Goal: Task Accomplishment & Management: Use online tool/utility

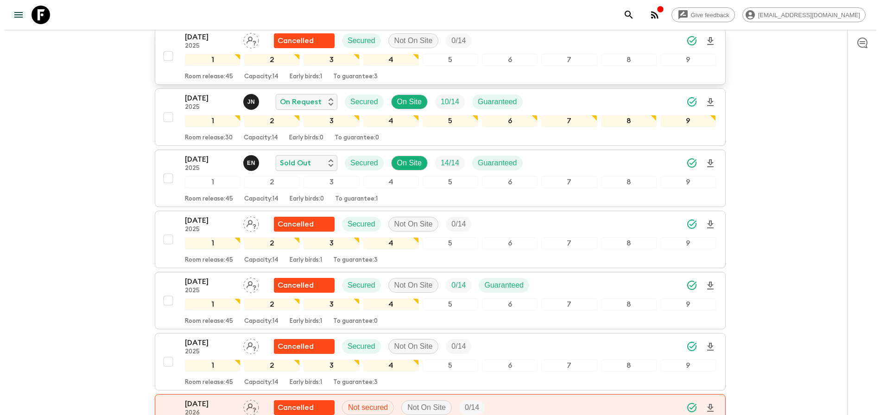
scroll to position [626, 0]
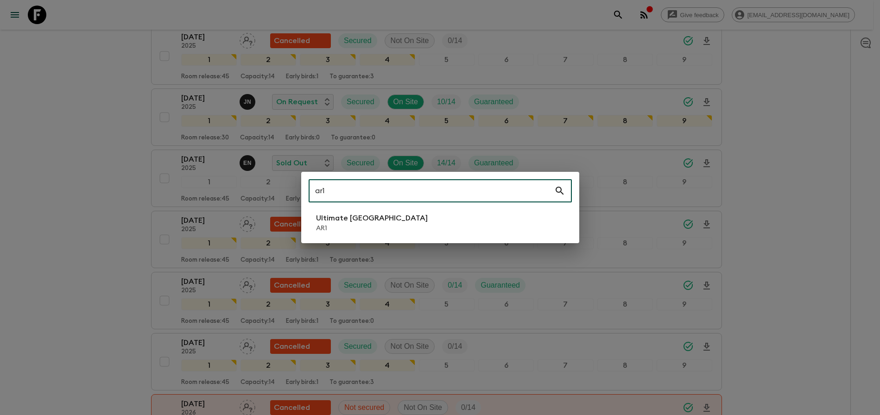
type input "ar1"
click at [380, 214] on p "Ultimate [GEOGRAPHIC_DATA]" at bounding box center [372, 218] width 112 height 11
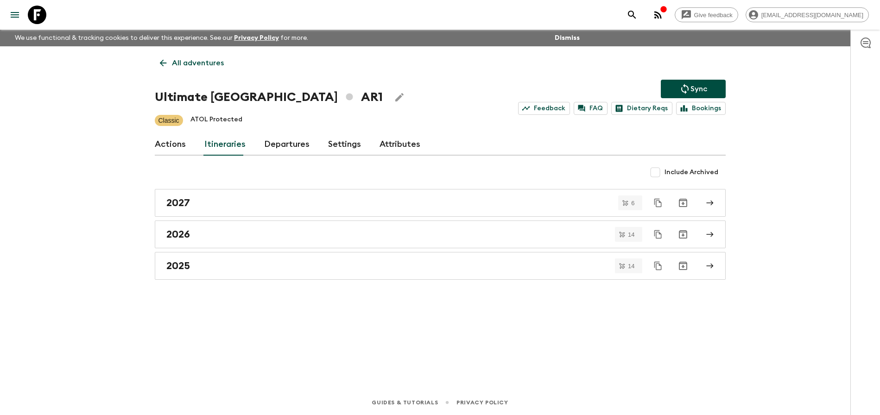
click at [273, 141] on link "Departures" at bounding box center [286, 145] width 45 height 22
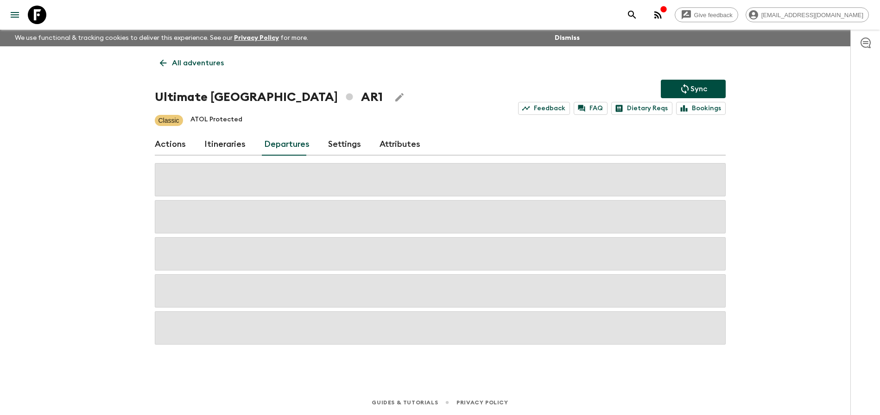
click at [766, 171] on div "Give feedback [PERSON_NAME][EMAIL_ADDRESS][DOMAIN_NAME] We use functional & tra…" at bounding box center [440, 207] width 880 height 415
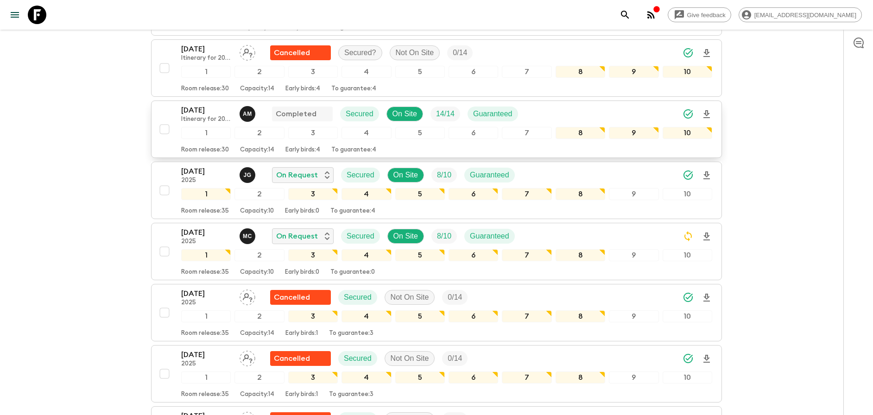
scroll to position [1086, 0]
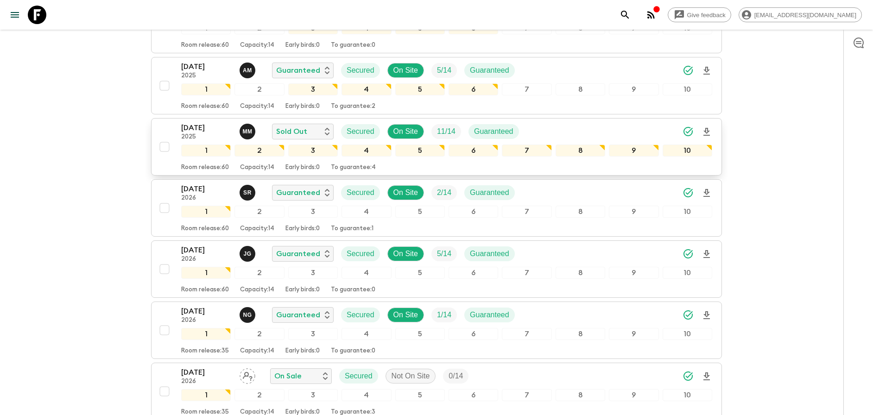
click at [611, 131] on div "[DATE] 2025 M M Sold Out Secured On Site 11 / 14 Guaranteed" at bounding box center [446, 131] width 531 height 19
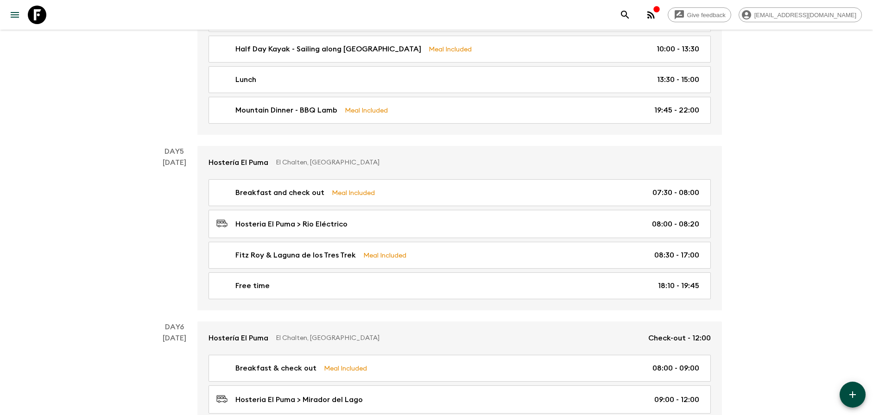
scroll to position [1045, 0]
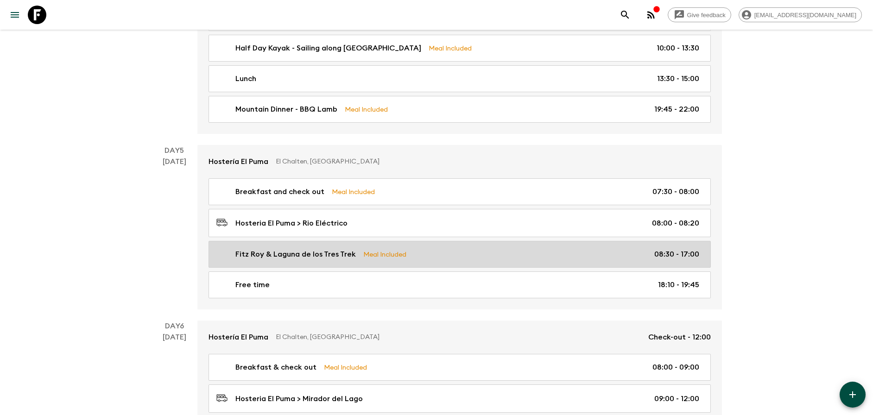
click at [488, 241] on link "Fitz Roy & Laguna de los Tres Trek Meal Included 08:30 - 17:00" at bounding box center [460, 254] width 503 height 27
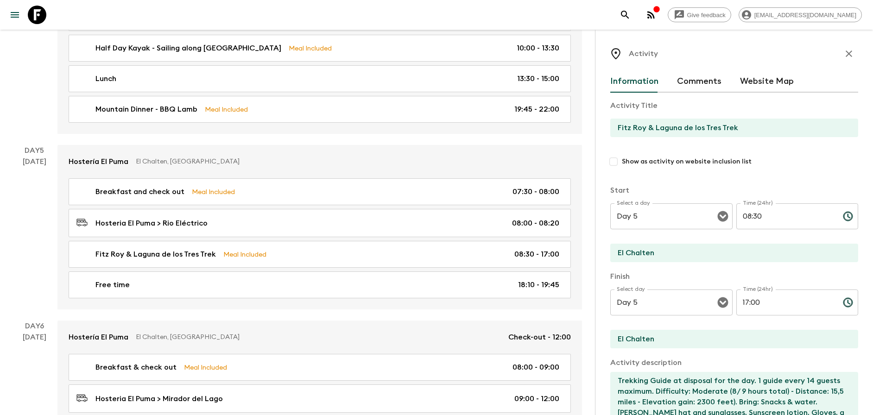
click at [845, 57] on icon "button" at bounding box center [849, 53] width 11 height 11
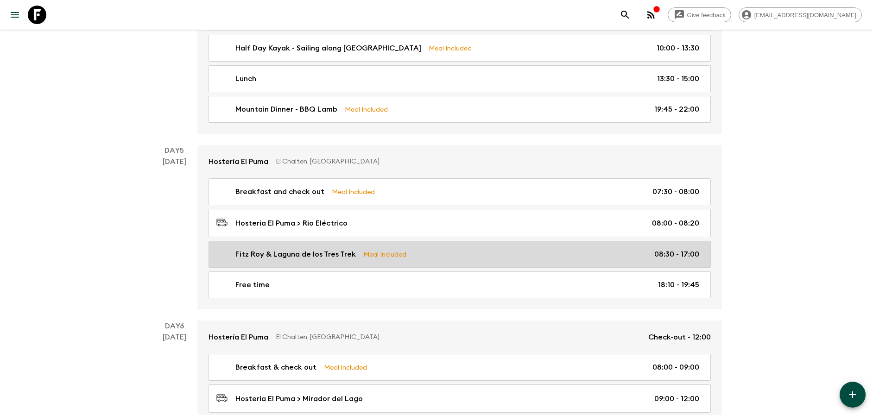
click at [653, 249] on div "Fitz Roy & Laguna de los Tres Trek Meal Included 08:30 - 17:00" at bounding box center [458, 254] width 483 height 11
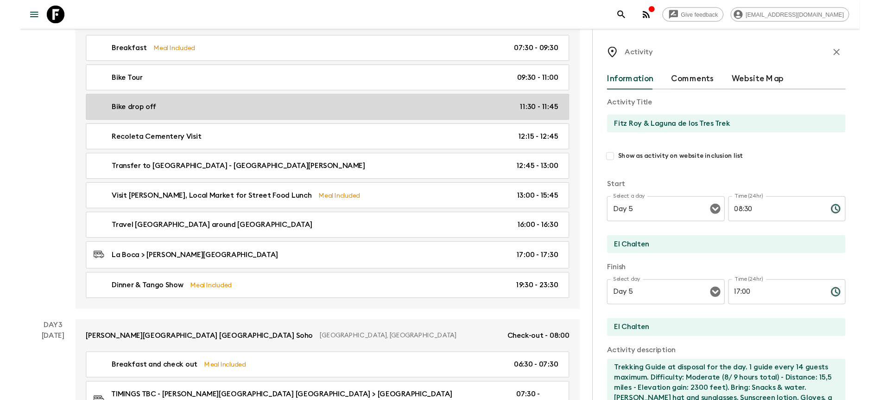
scroll to position [316, 0]
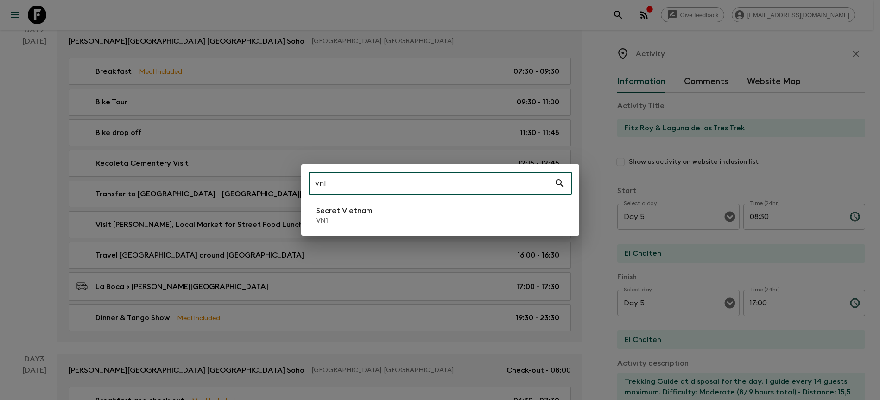
type input "vn1"
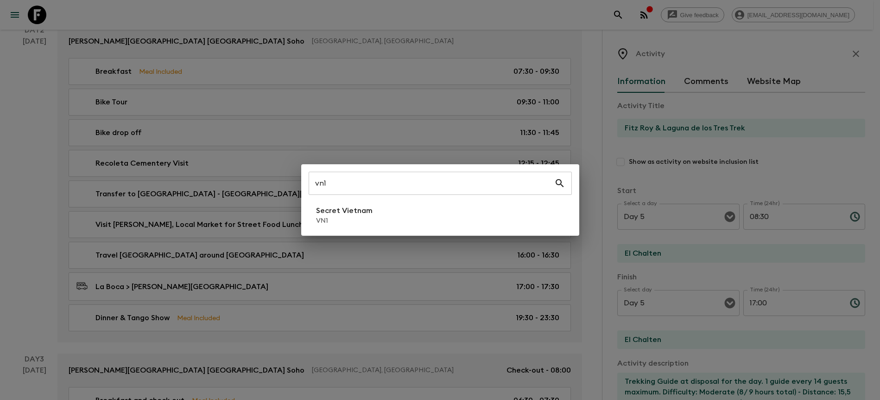
click at [479, 200] on div "vn1 ​ Secret Vietnam VN1" at bounding box center [440, 199] width 278 height 71
click at [473, 210] on li "Secret Vietnam VN1" at bounding box center [440, 215] width 263 height 26
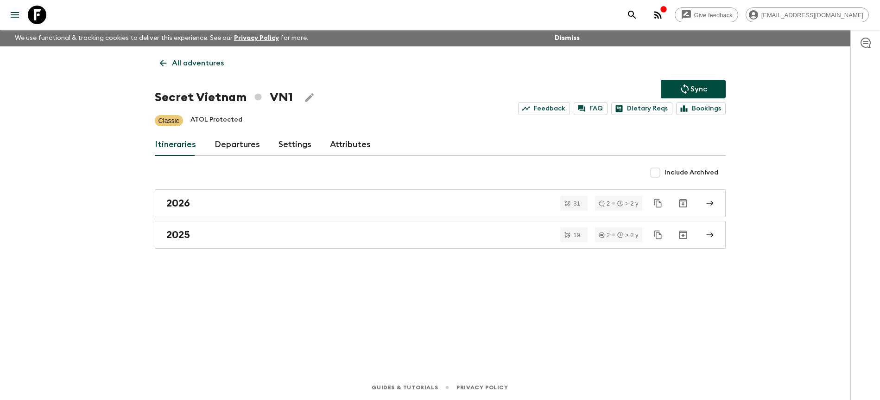
click at [223, 140] on link "Departures" at bounding box center [237, 145] width 45 height 22
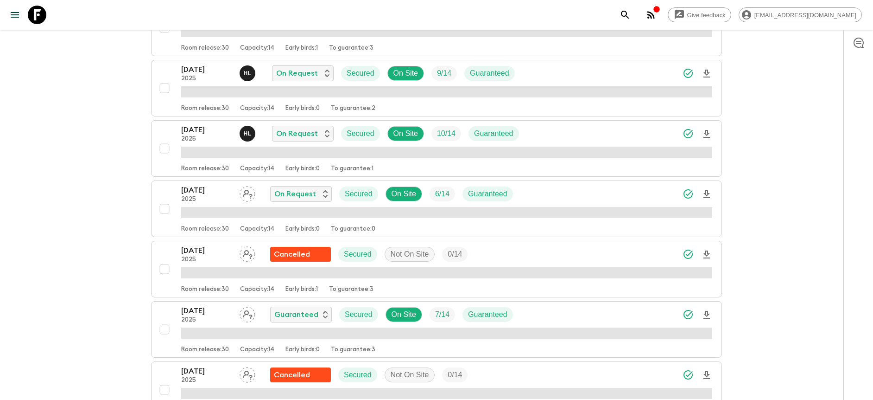
scroll to position [476, 0]
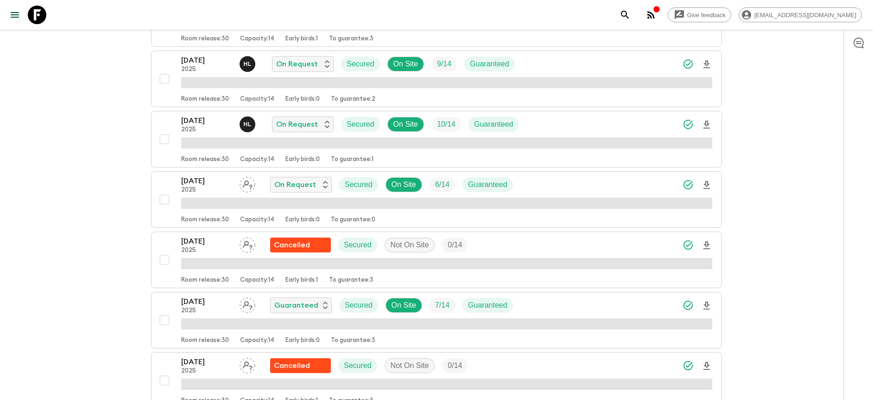
click at [704, 104] on button "[DATE] 2025 H L On Request Secured On Site 9 / 14 Guaranteed Room release: 30 C…" at bounding box center [436, 79] width 571 height 57
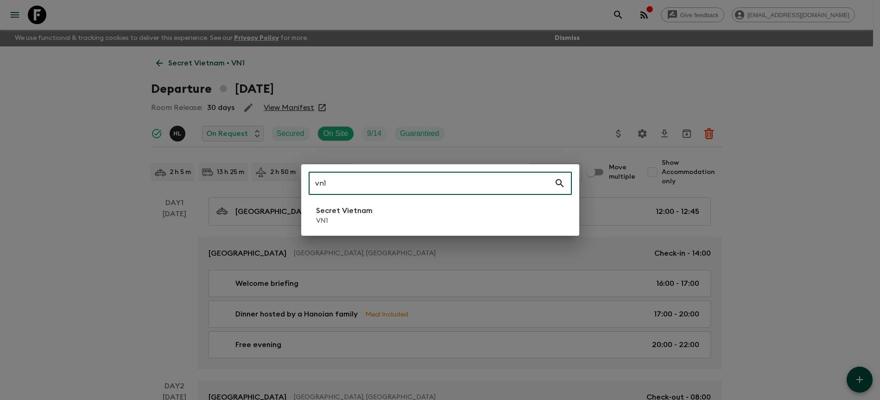
type input "vn1"
click at [411, 219] on li "Secret Vietnam VN1" at bounding box center [440, 215] width 263 height 26
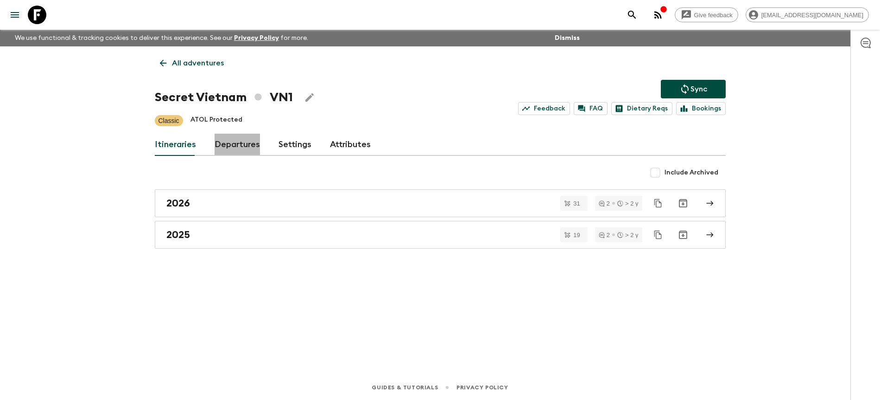
click at [255, 150] on link "Departures" at bounding box center [237, 145] width 45 height 22
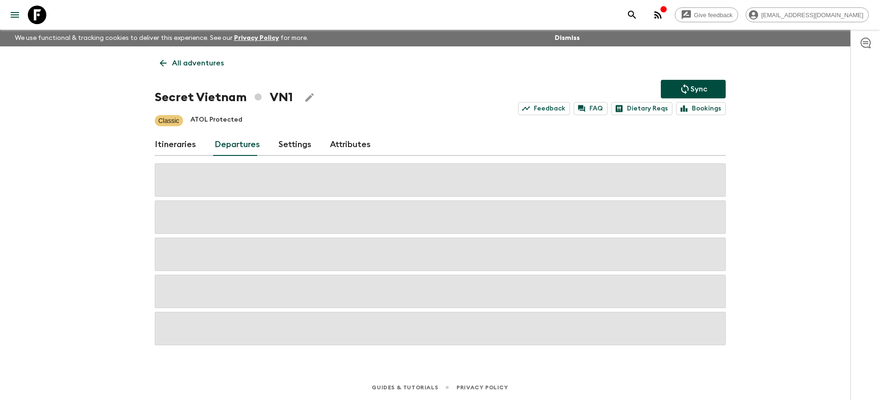
click at [793, 190] on div "Give feedback [PERSON_NAME][EMAIL_ADDRESS][DOMAIN_NAME] We use functional & tra…" at bounding box center [440, 200] width 880 height 400
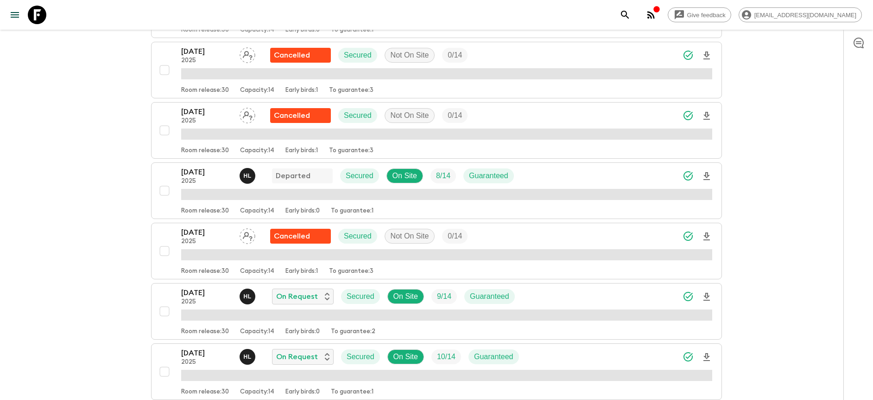
scroll to position [249, 0]
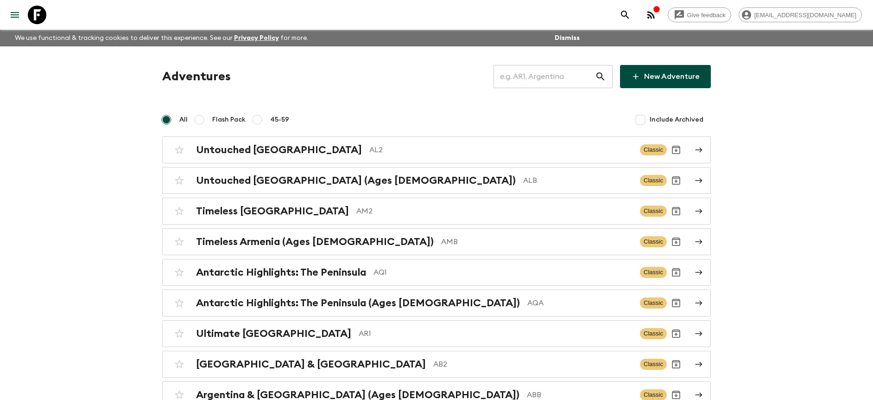
click at [561, 81] on input "text" at bounding box center [545, 77] width 102 height 26
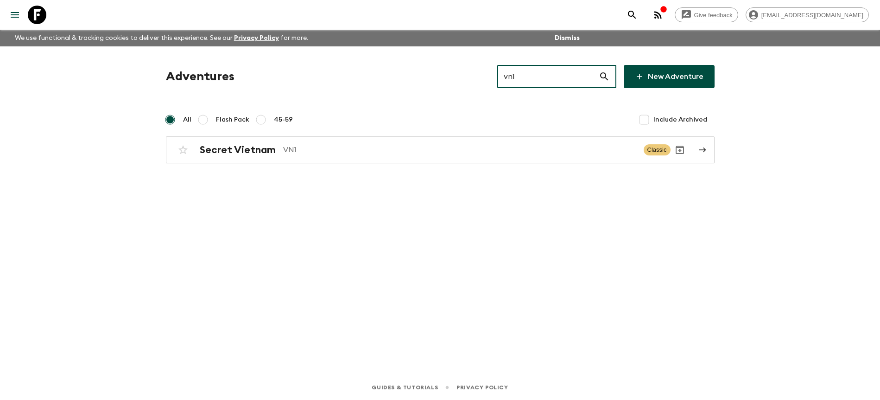
type input "vn1"
click at [449, 164] on div "Adventures vn1 ​ New Adventure All Flash Pack 45-59 Include Archived Secret Vie…" at bounding box center [440, 197] width 593 height 302
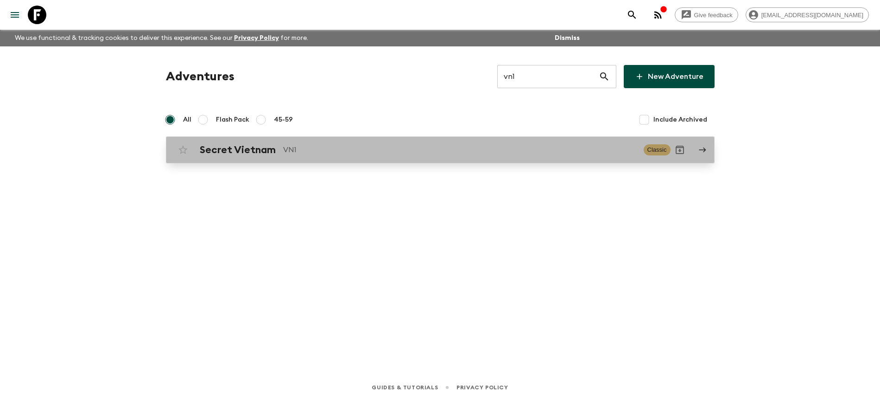
click at [446, 157] on div "Secret Vietnam VN1 Classic" at bounding box center [422, 149] width 497 height 19
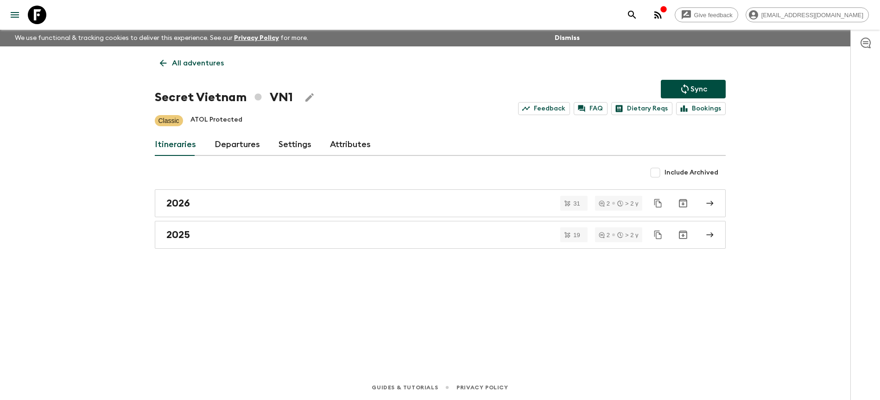
click at [248, 141] on link "Departures" at bounding box center [237, 145] width 45 height 22
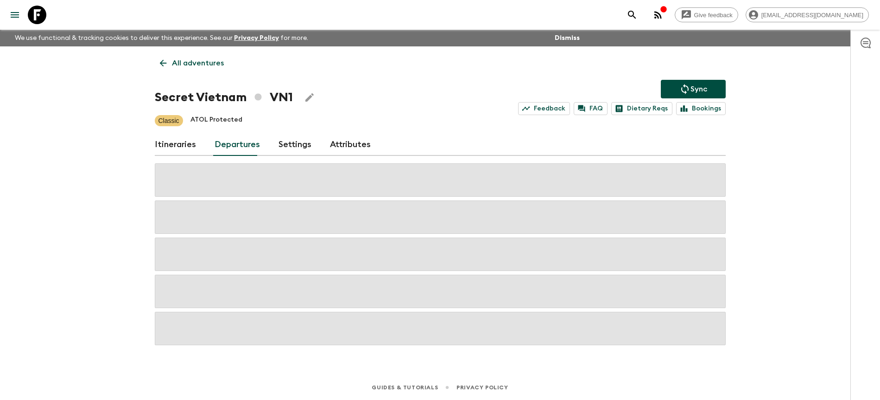
click at [808, 140] on div "Give feedback [PERSON_NAME][EMAIL_ADDRESS][DOMAIN_NAME] We use functional & tra…" at bounding box center [440, 200] width 880 height 400
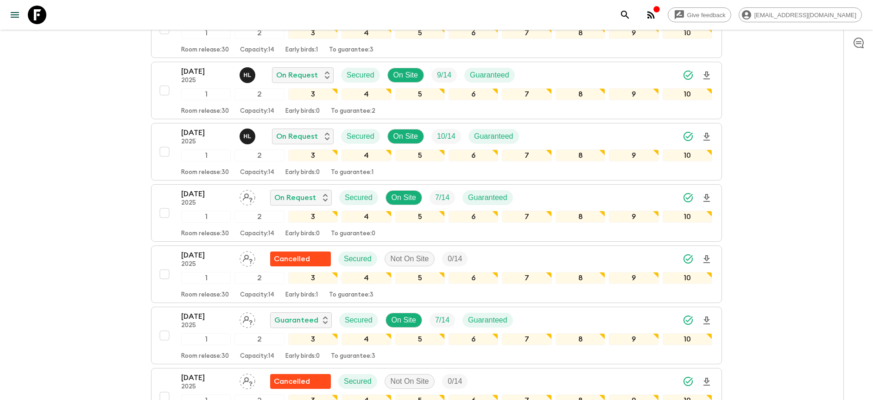
scroll to position [499, 0]
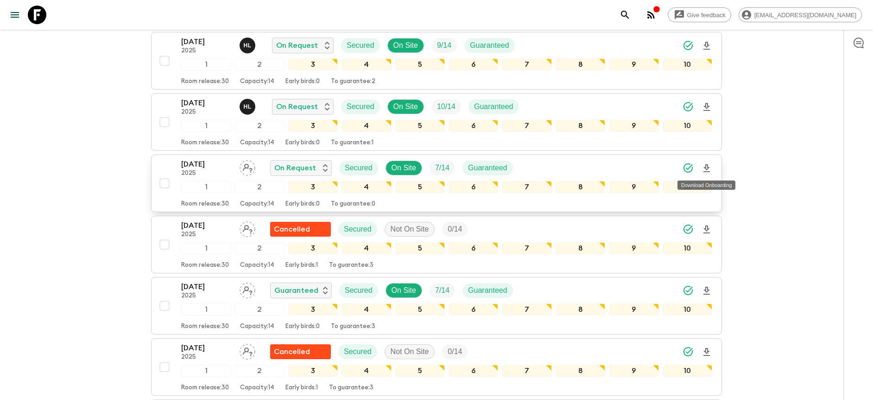
click at [707, 169] on icon "Download Onboarding" at bounding box center [707, 168] width 6 height 8
click at [580, 169] on div "24 Oct 2025 2025 On Request Secured On Site 7 / 14 Guaranteed" at bounding box center [446, 168] width 531 height 19
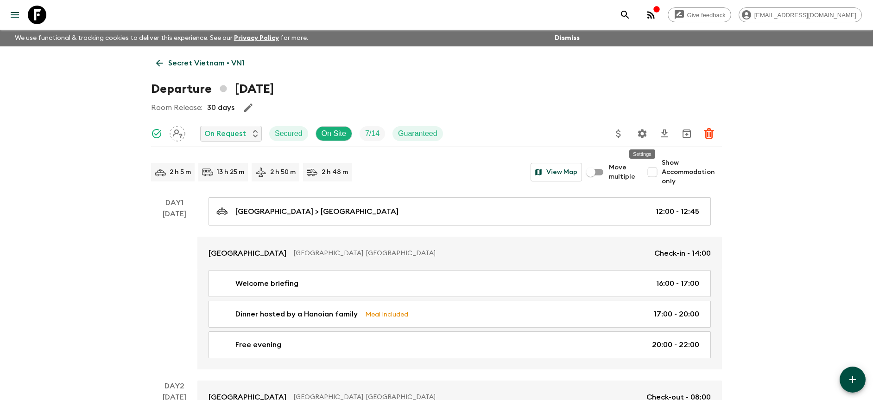
click at [647, 135] on icon "Settings" at bounding box center [642, 133] width 11 height 11
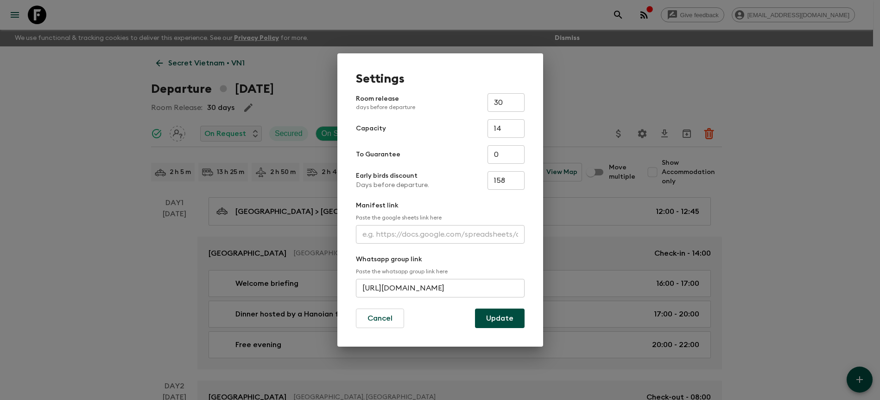
click at [446, 235] on input "text" at bounding box center [440, 234] width 169 height 19
paste input "https://docs.google.com/spreadsheets/d/13QGrCYGXLMmyNu5dl8Rau_BePbTkSmQ1XMRQugR…"
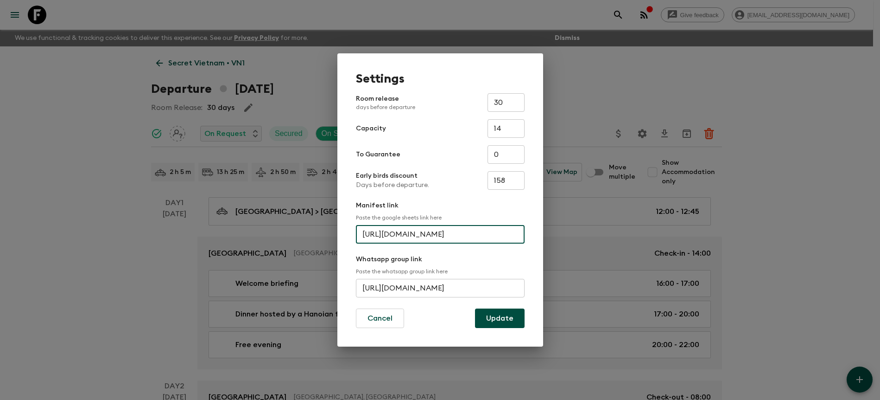
scroll to position [0, 258]
type input "https://docs.google.com/spreadsheets/d/13QGrCYGXLMmyNu5dl8Rau_BePbTkSmQ1XMRQugR…"
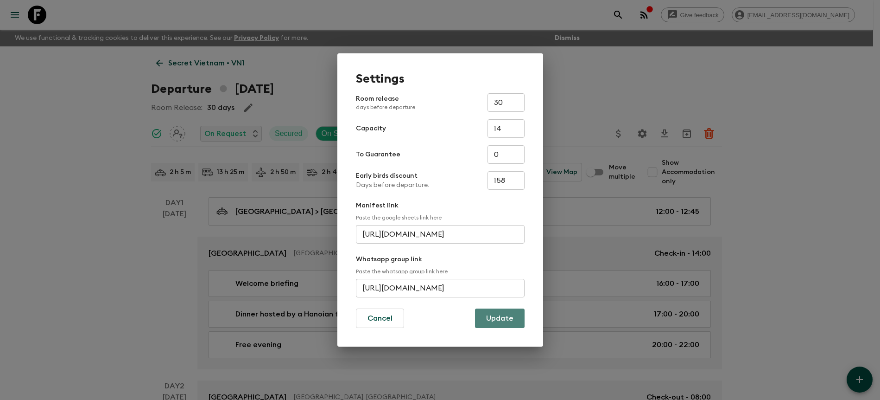
click at [484, 323] on button "Update" at bounding box center [500, 317] width 50 height 19
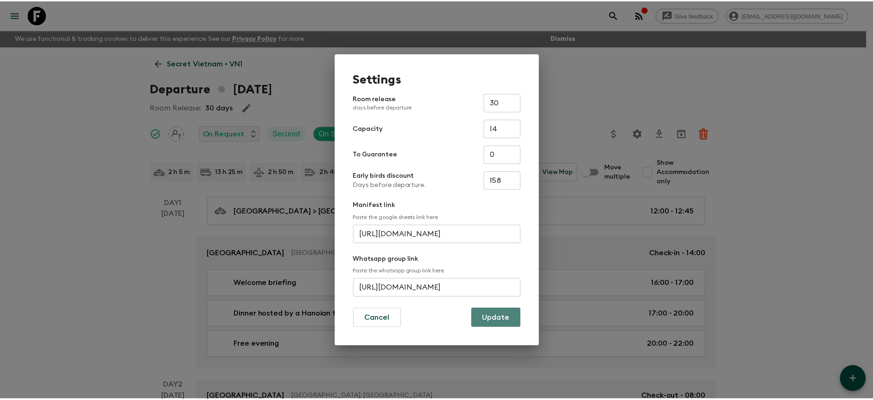
scroll to position [0, 0]
